Goal: Transaction & Acquisition: Purchase product/service

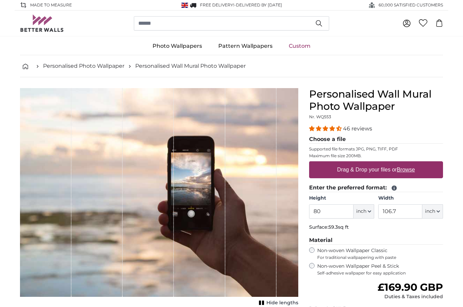
click at [323, 211] on input "80" at bounding box center [331, 211] width 44 height 14
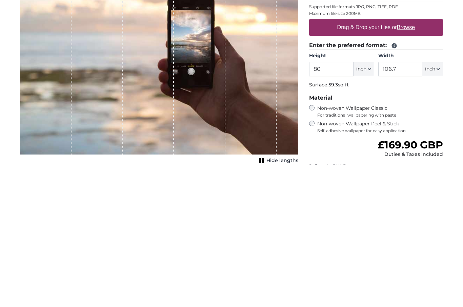
type input "8"
type input "70"
click at [399, 204] on input "106.7" at bounding box center [400, 211] width 44 height 14
type input "1"
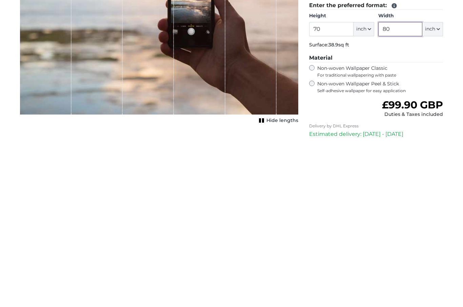
scroll to position [15, 0]
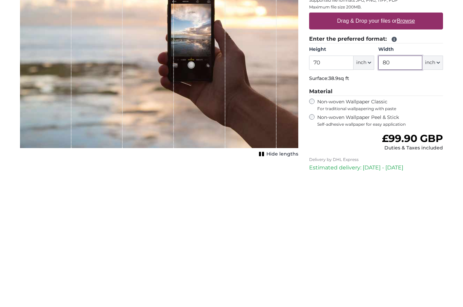
type input "8"
type input "1"
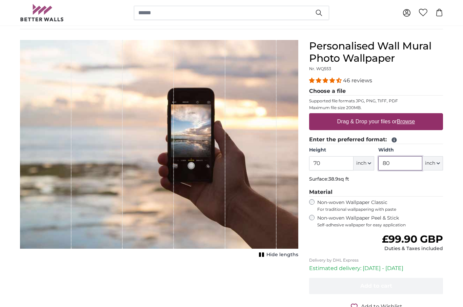
scroll to position [48, 0]
type input "80"
click at [374, 124] on label "Drag & Drop your files or Browse" at bounding box center [375, 122] width 83 height 14
click at [374, 115] on input "Drag & Drop your files or Browse" at bounding box center [376, 114] width 134 height 2
type input "**********"
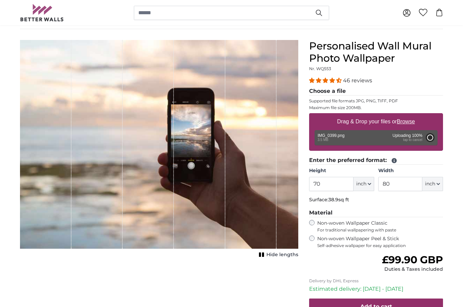
type input "64.2"
type input "85.4"
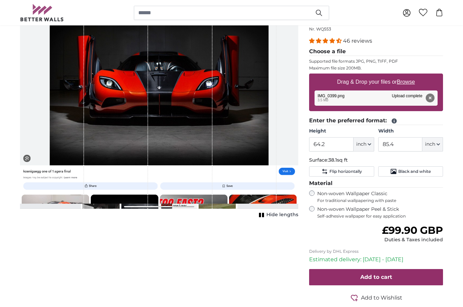
scroll to position [88, 0]
click at [431, 96] on button "Remove" at bounding box center [430, 98] width 9 height 9
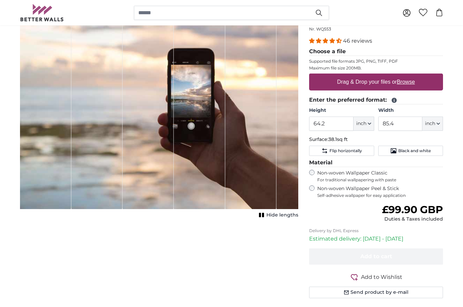
click at [398, 80] on label "Drag & Drop your files or Browse" at bounding box center [375, 82] width 83 height 14
click at [398, 76] on input "Drag & Drop your files or Browse" at bounding box center [376, 75] width 134 height 2
type input "**********"
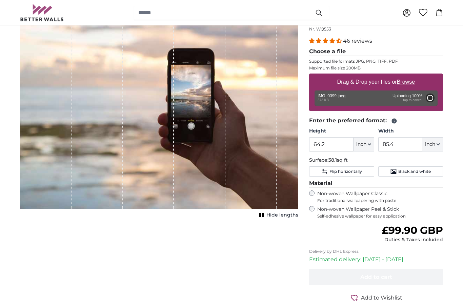
type input "39.8"
type input "60.4"
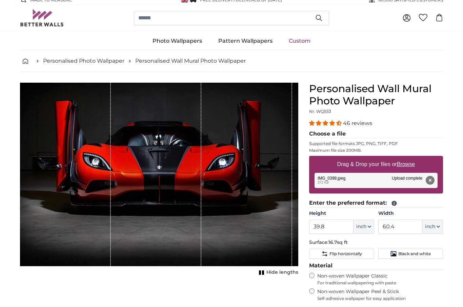
scroll to position [5, 0]
click at [330, 228] on input "39.8" at bounding box center [331, 227] width 44 height 14
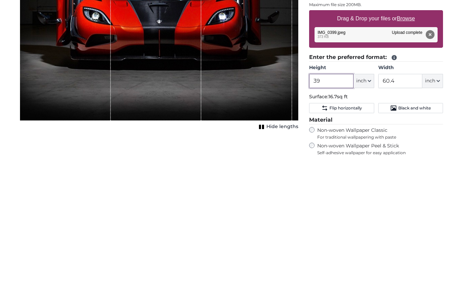
type input "3"
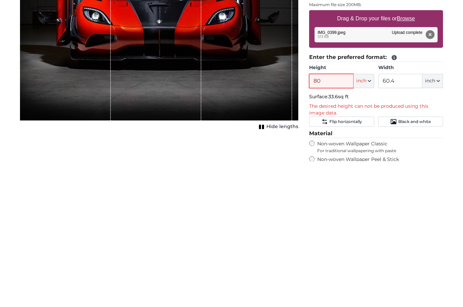
type input "80"
click at [401, 220] on input "60.4" at bounding box center [400, 227] width 44 height 14
type input "6"
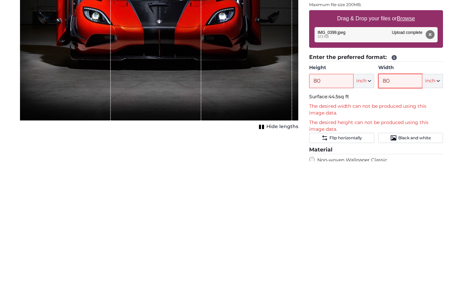
type input "80"
click at [323, 220] on input "80" at bounding box center [331, 227] width 44 height 14
type input "8"
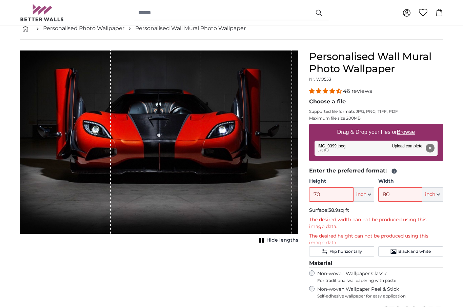
scroll to position [37, 0]
type input "70"
click at [392, 192] on input "80" at bounding box center [400, 195] width 44 height 14
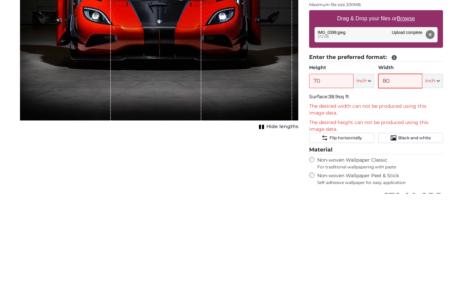
type input "8"
type input "122"
click at [332, 188] on input "70" at bounding box center [331, 195] width 44 height 14
click at [324, 188] on input "70" at bounding box center [331, 195] width 44 height 14
click at [330, 188] on input "70" at bounding box center [331, 195] width 44 height 14
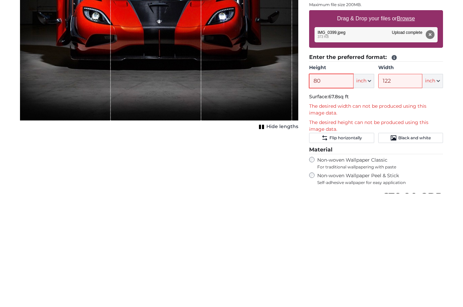
type input "8"
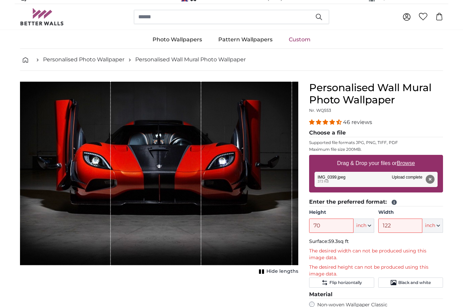
scroll to position [12, 0]
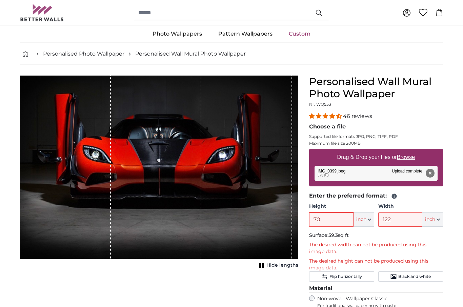
click at [321, 219] on input "70" at bounding box center [331, 220] width 44 height 14
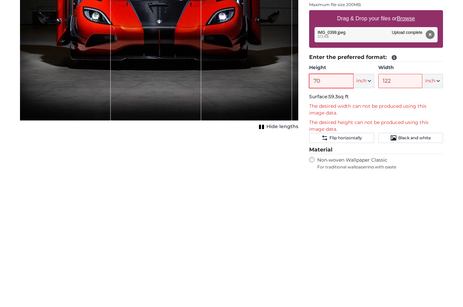
type input "7"
type input "50"
click at [401, 213] on input "122" at bounding box center [400, 220] width 44 height 14
type input "1"
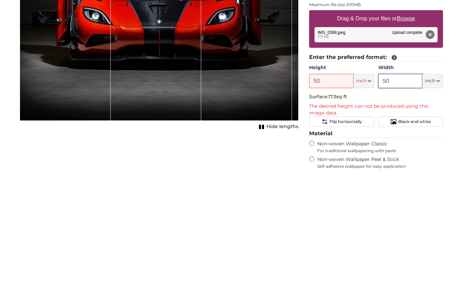
type input "5"
type input "50"
click at [323, 213] on input "50" at bounding box center [331, 220] width 44 height 14
type input "5"
type input "4"
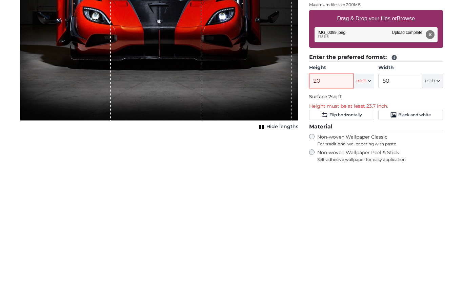
type input "2"
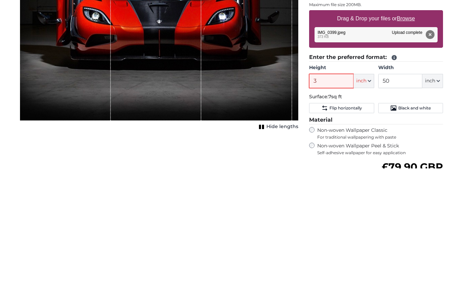
type input "30"
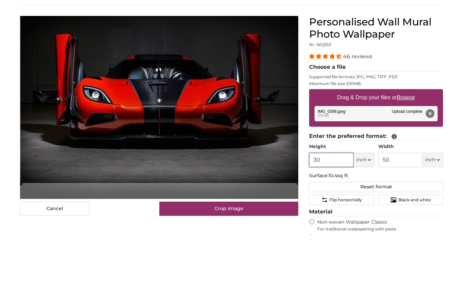
type input "3"
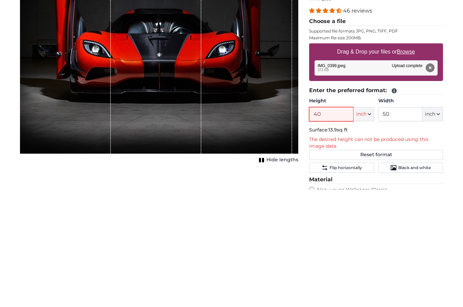
type input "4"
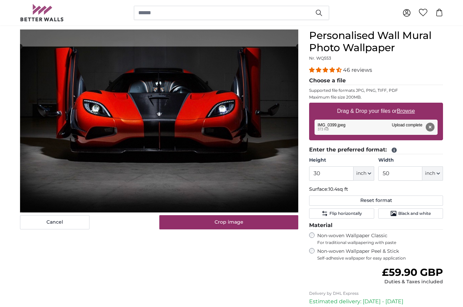
scroll to position [59, 0]
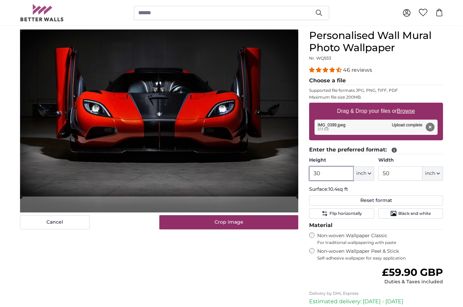
click at [327, 177] on input "30" at bounding box center [331, 173] width 44 height 14
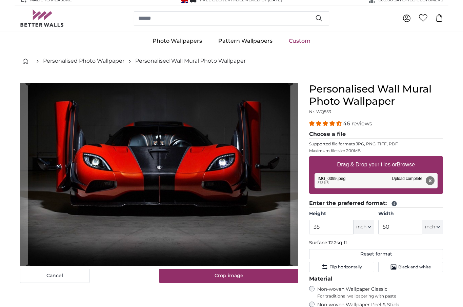
scroll to position [5, 0]
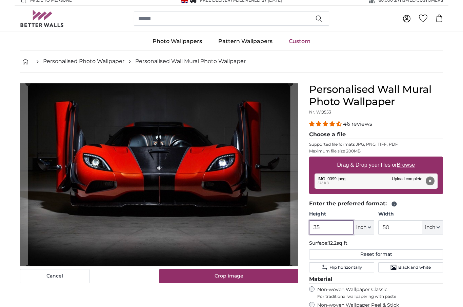
click at [324, 225] on input "35" at bounding box center [331, 227] width 44 height 14
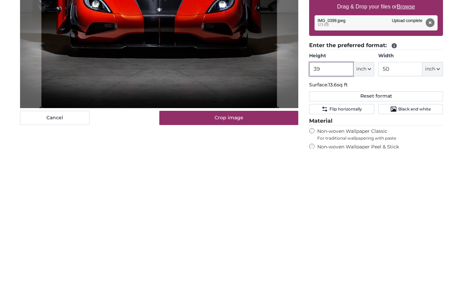
type input "3"
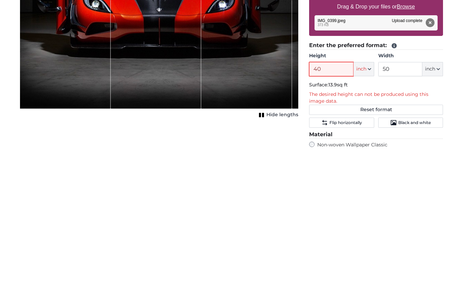
type input "4"
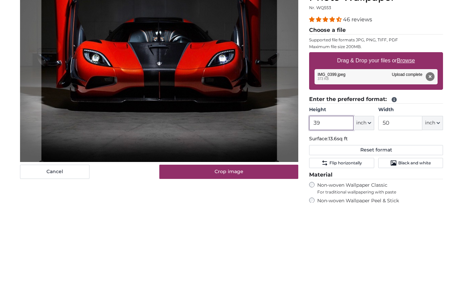
type input "39"
click at [391, 220] on input "50" at bounding box center [400, 227] width 44 height 14
type input "5"
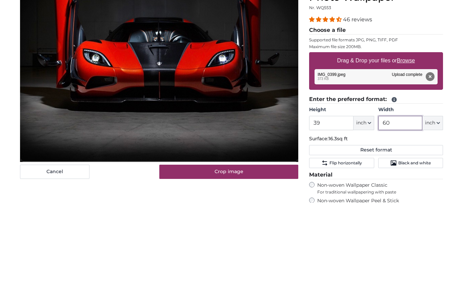
type input "60"
click at [326, 220] on input "39" at bounding box center [331, 227] width 44 height 14
type input "3"
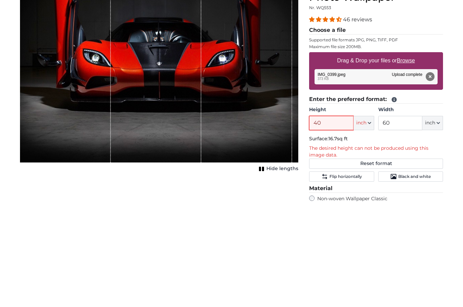
type input "4"
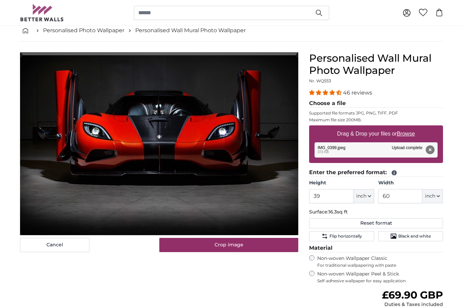
scroll to position [37, 0]
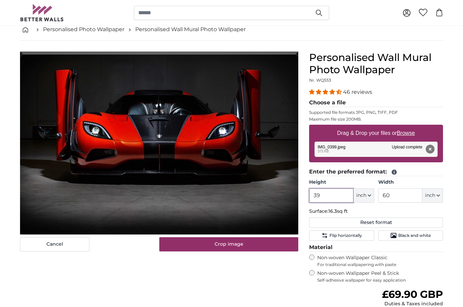
click at [328, 197] on input "39" at bounding box center [331, 195] width 44 height 14
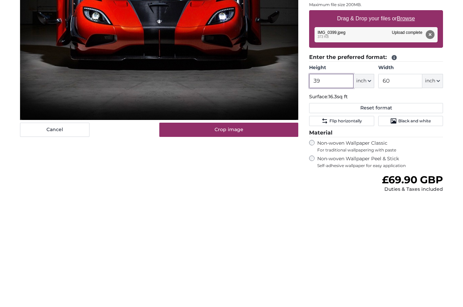
type input "3"
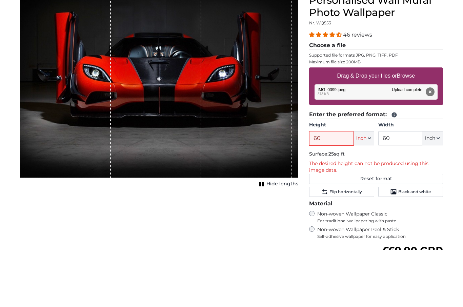
type input "6"
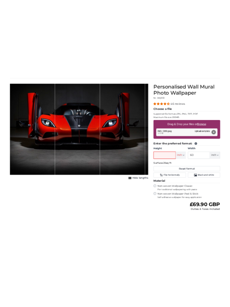
scroll to position [0, 0]
